Goal: Obtain resource: Download file/media

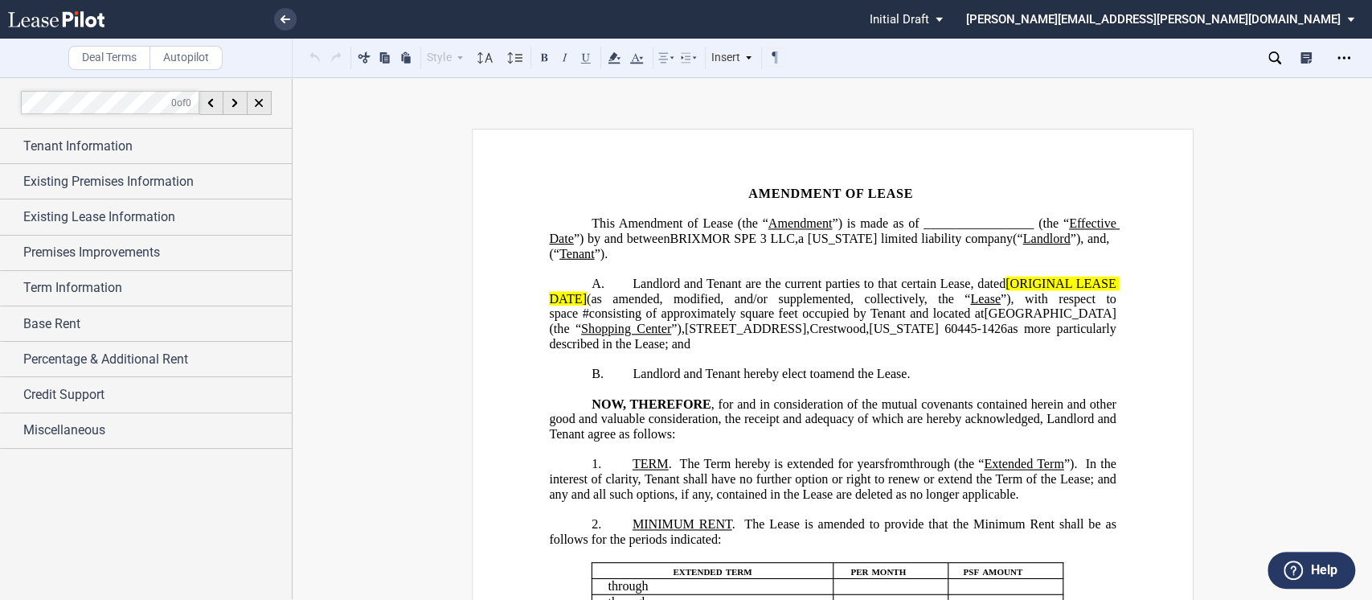
click at [920, 397] on p "﻿" at bounding box center [832, 389] width 567 height 15
click at [1336, 60] on div "Open Lease options menu" at bounding box center [1344, 58] width 26 height 26
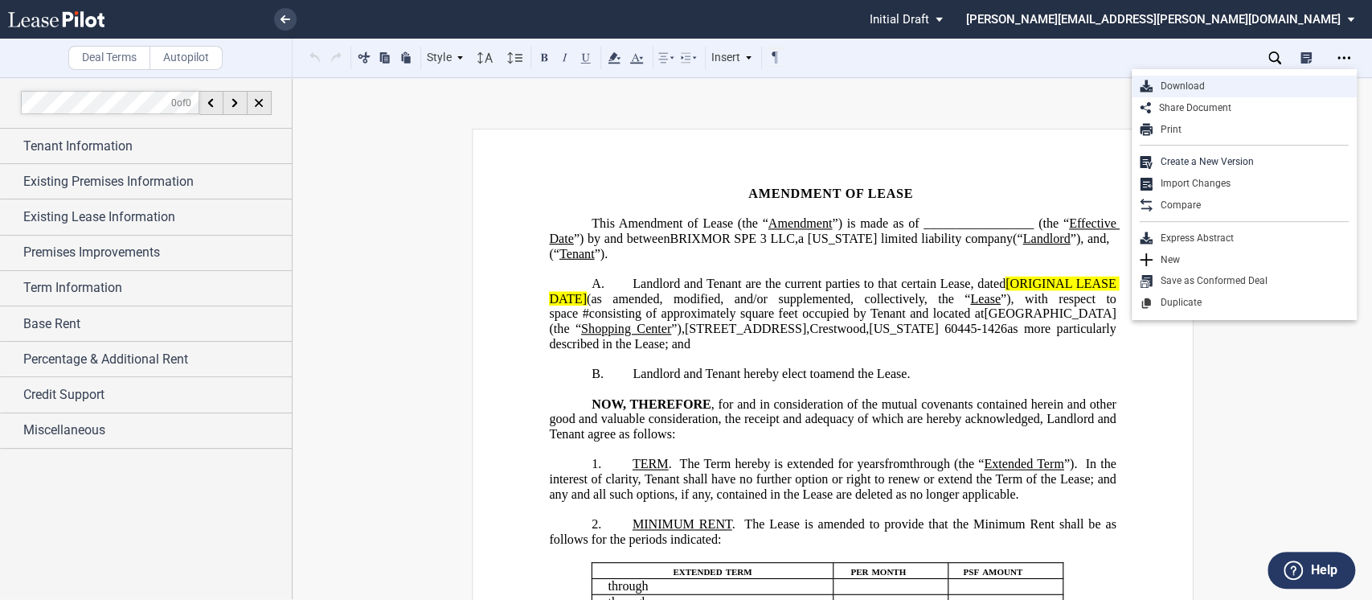
click at [1165, 85] on div "Download" at bounding box center [1250, 87] width 196 height 14
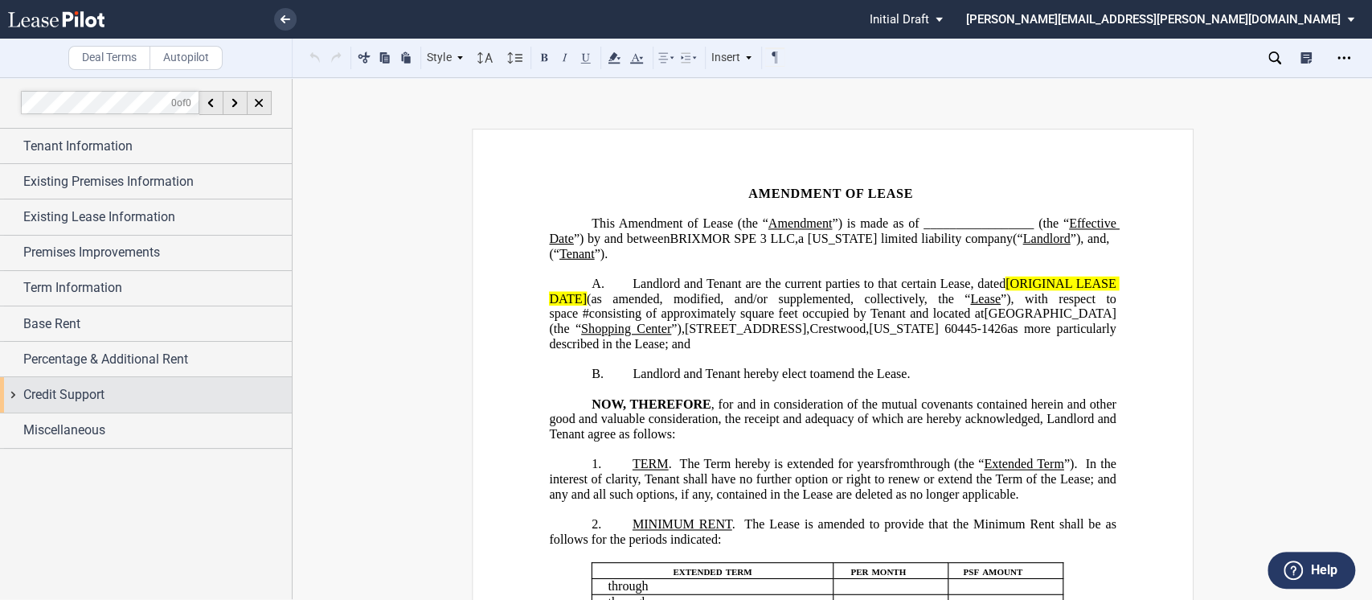
click at [11, 395] on div "Credit Support" at bounding box center [146, 394] width 292 height 35
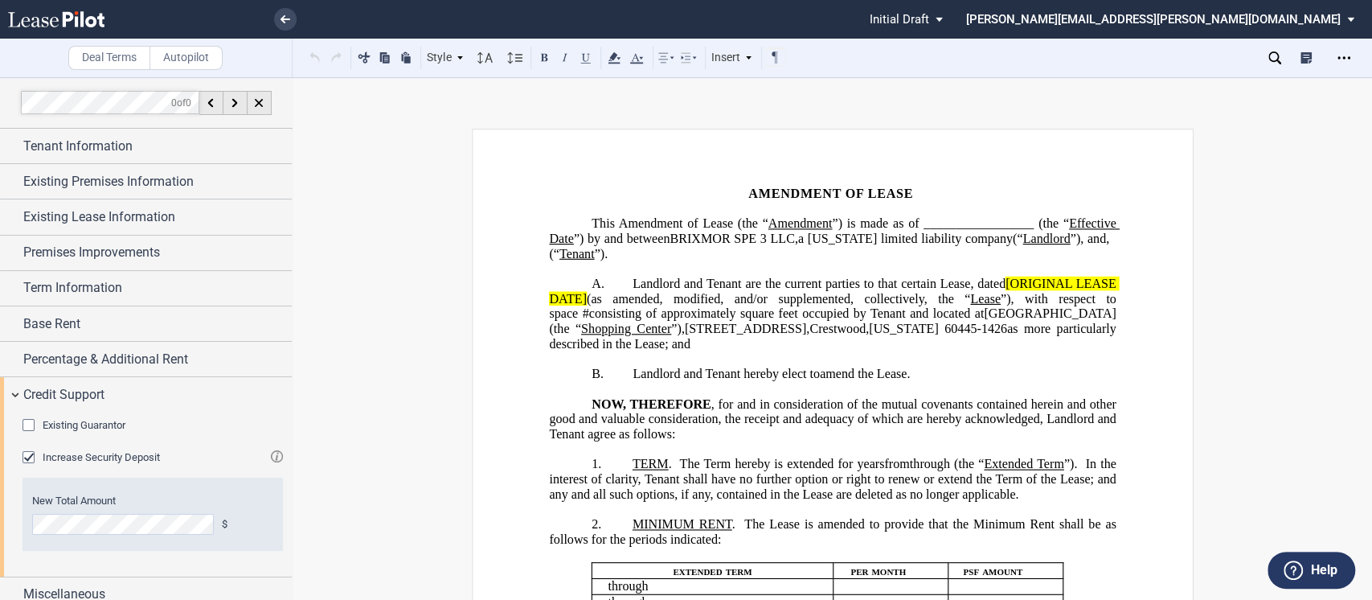
click at [51, 421] on span "Existing Guarantor" at bounding box center [84, 425] width 83 height 12
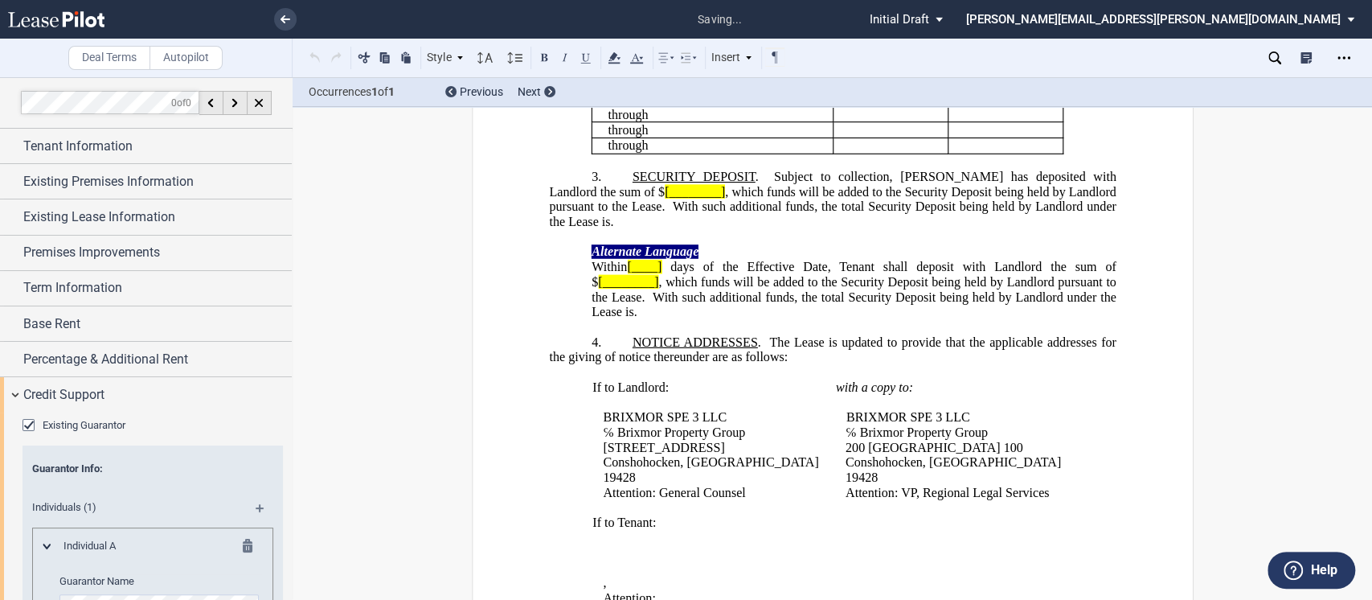
scroll to position [1910, 0]
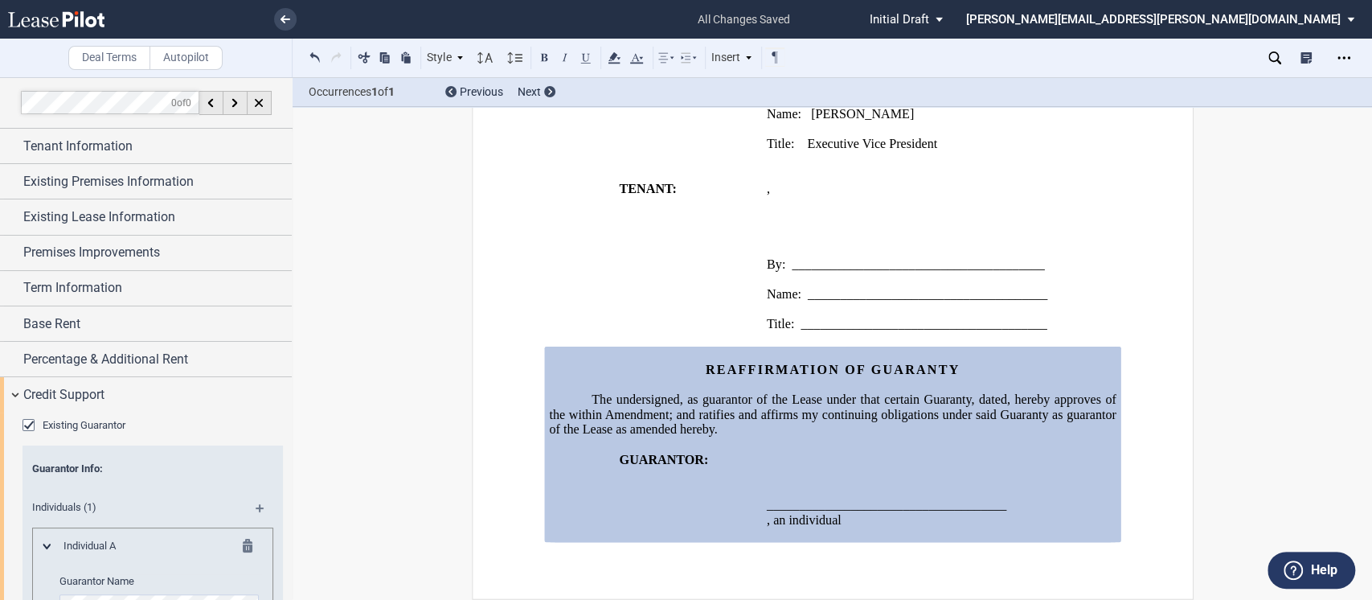
click at [256, 505] on md-icon at bounding box center [267, 513] width 22 height 19
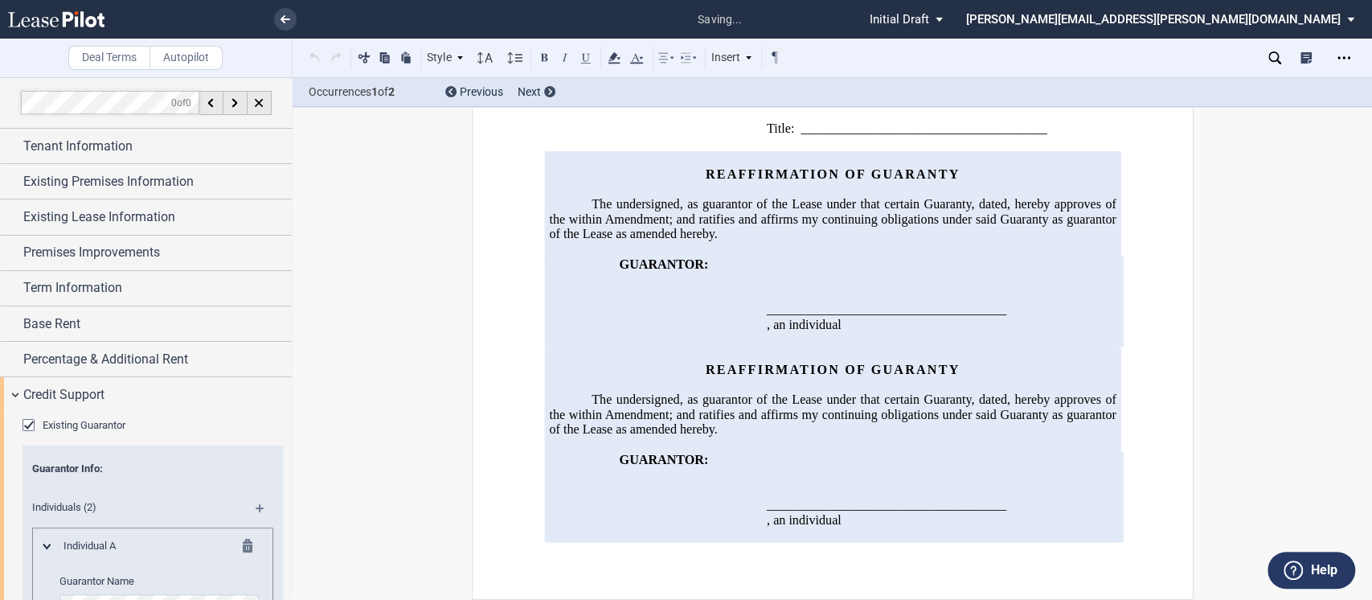
scroll to position [2053, 0]
click at [108, 546] on span "Individual A" at bounding box center [133, 545] width 158 height 14
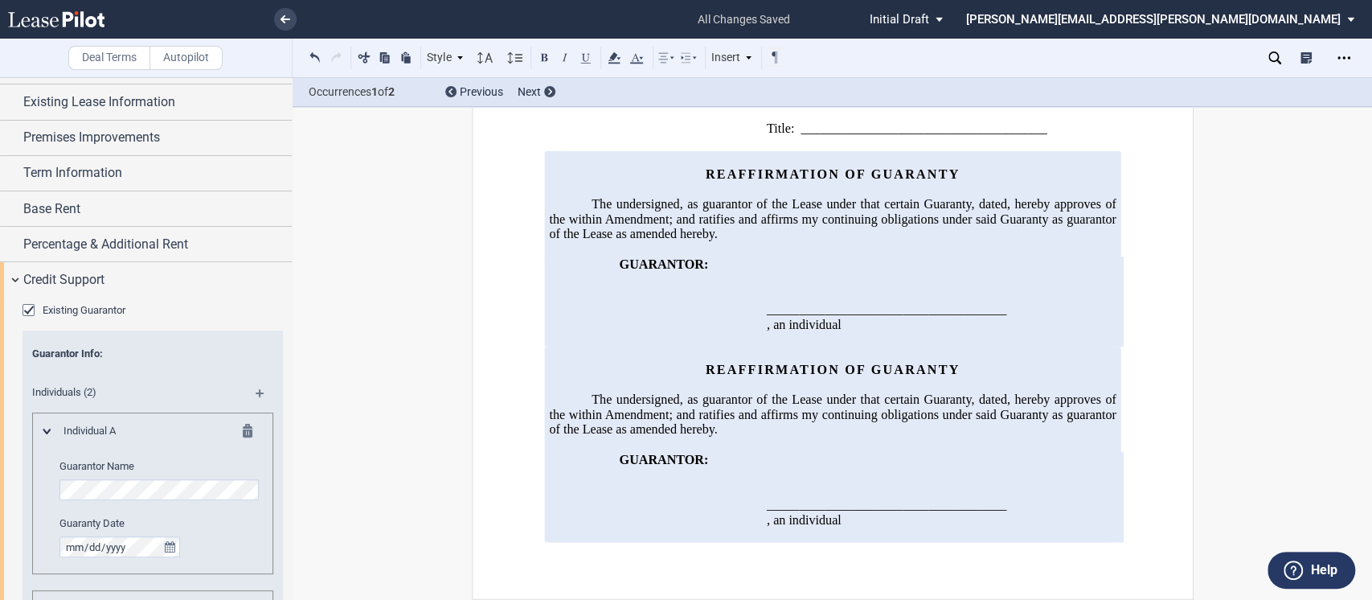
scroll to position [121, 0]
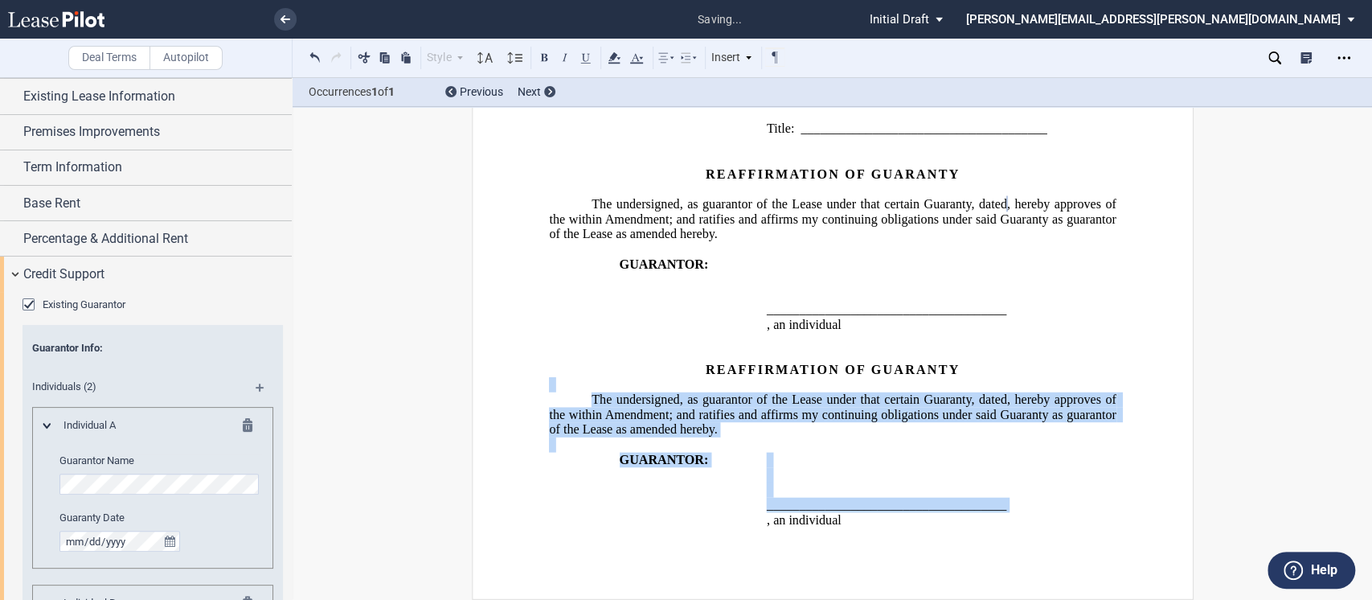
drag, startPoint x: 799, startPoint y: 586, endPoint x: 997, endPoint y: 419, distance: 258.9
click at [997, 419] on div "REAFFIRMATION OF GUARANTY The undersigned, as guarantor of the Lease under that…" at bounding box center [832, 443] width 567 height 195
click at [714, 344] on td "GUARANTOR:" at bounding box center [654, 301] width 211 height 90
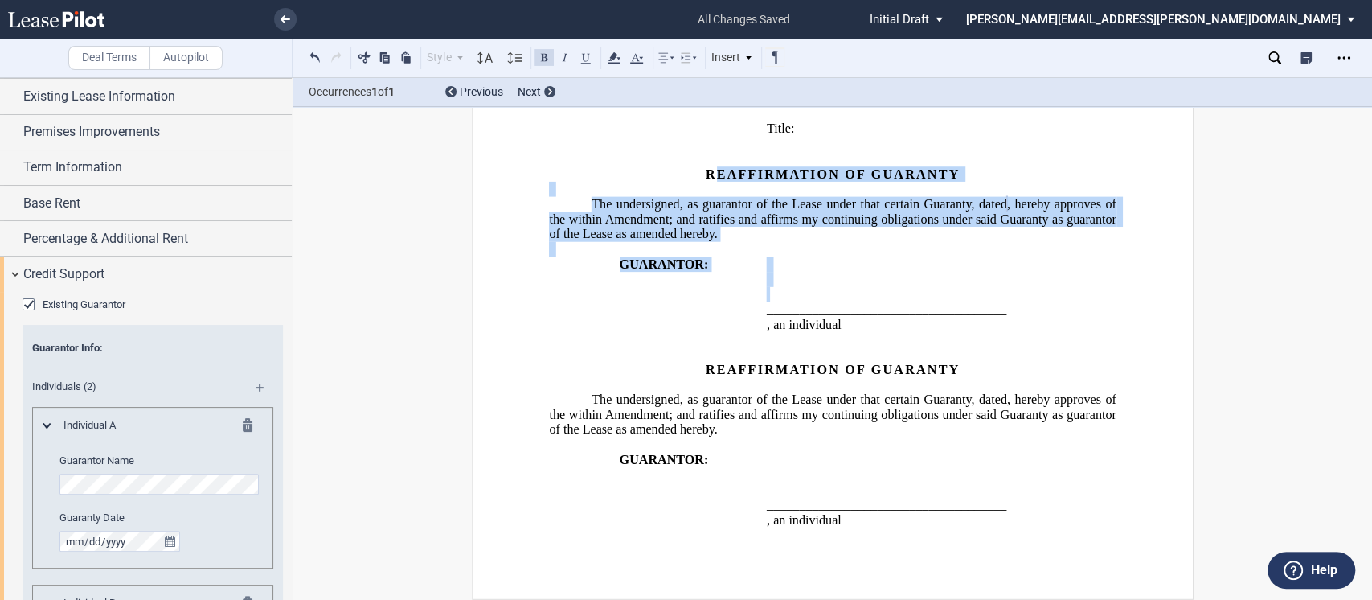
drag, startPoint x: 722, startPoint y: 217, endPoint x: 1079, endPoint y: 349, distance: 380.4
click at [1079, 346] on div "REAFFIRMATION OF GUARANTY The undersigned, as guarantor of the Lease under that…" at bounding box center [832, 248] width 567 height 195
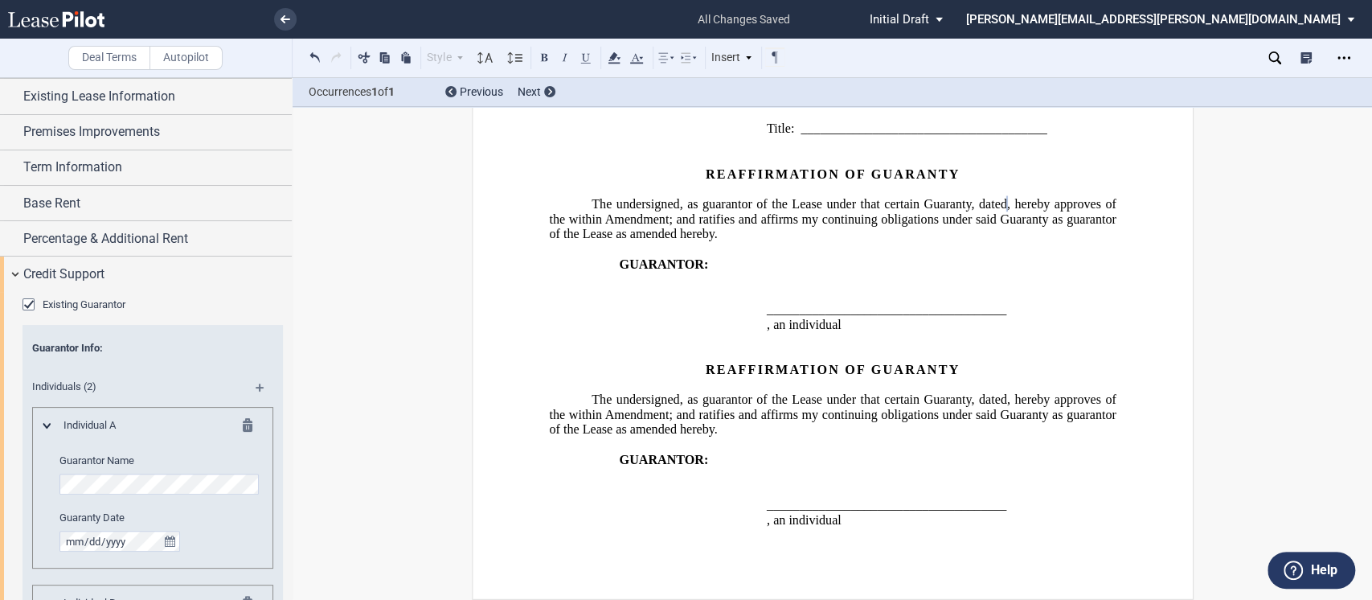
click at [725, 256] on p at bounding box center [832, 248] width 567 height 15
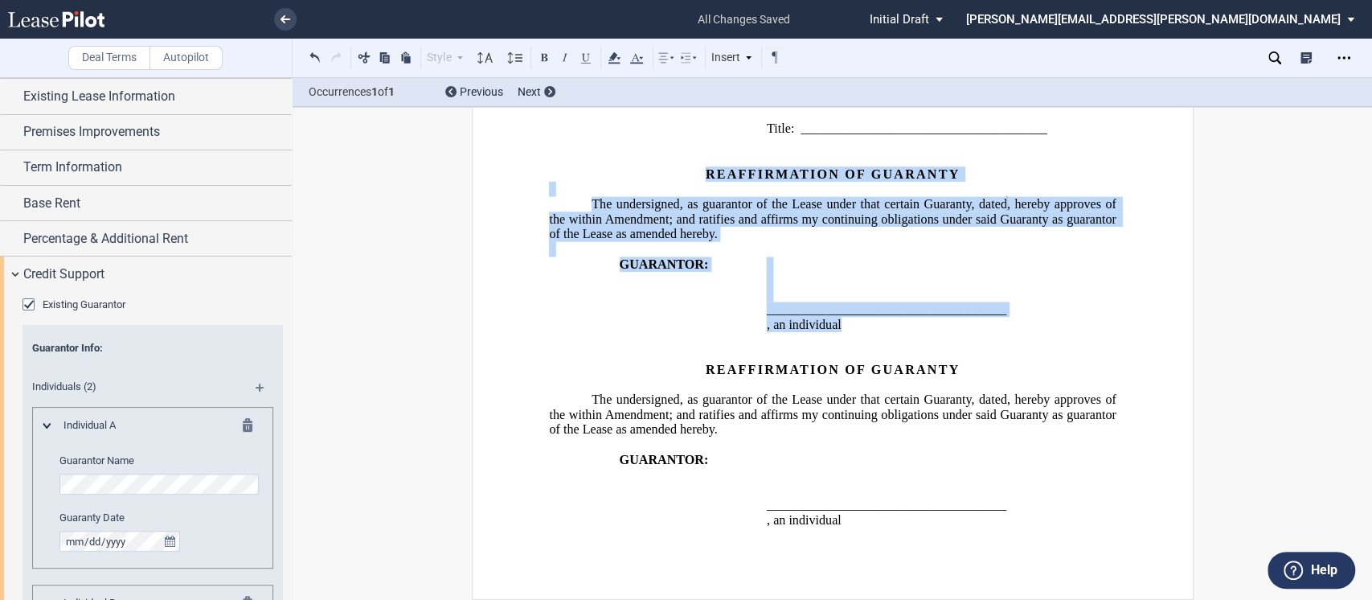
drag, startPoint x: 697, startPoint y: 215, endPoint x: 967, endPoint y: 352, distance: 303.0
click at [1019, 346] on div "REAFFIRMATION OF GUARANTY The undersigned, as guarantor of the Lease under that…" at bounding box center [832, 248] width 567 height 195
click at [735, 240] on span ", hereby approves of the within Amendment; and ratifies and affirms my continui…" at bounding box center [834, 218] width 570 height 44
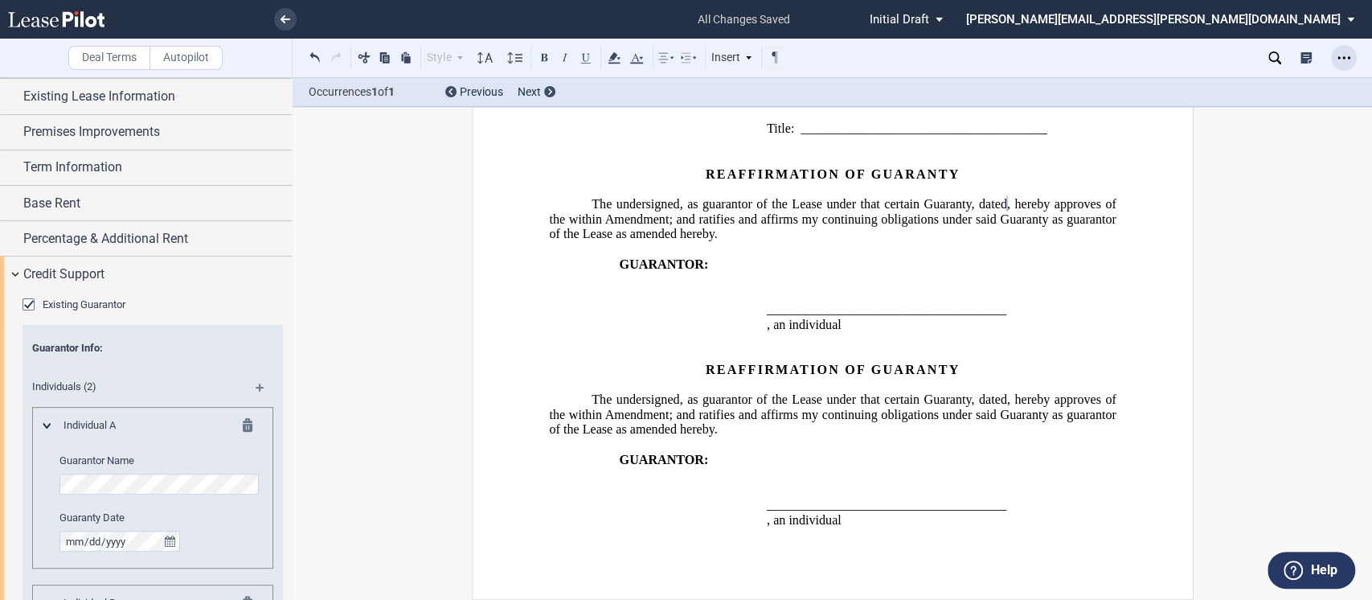
click at [1349, 66] on div "Open Lease options menu" at bounding box center [1344, 58] width 26 height 26
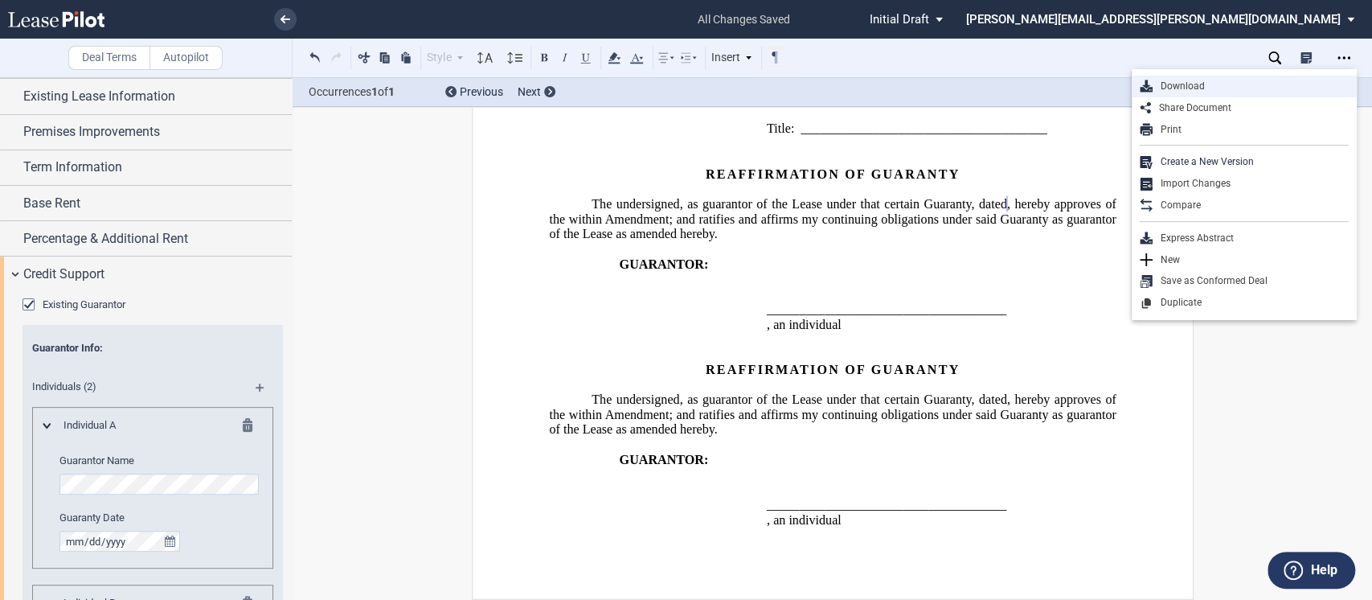
click at [1203, 85] on div "Download" at bounding box center [1250, 87] width 196 height 14
